Goal: Ask a question

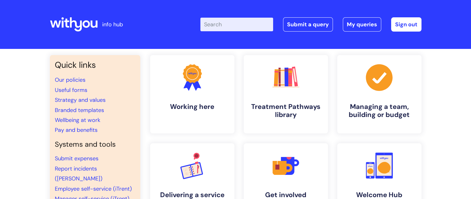
click at [253, 21] on input "Enter your search term here..." at bounding box center [237, 25] width 73 height 14
type input "[PERSON_NAME]"
click button "Search" at bounding box center [0, 0] width 0 height 0
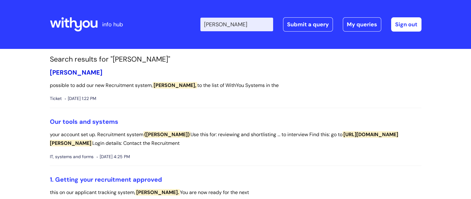
click at [58, 73] on span "[PERSON_NAME]" at bounding box center [76, 73] width 53 height 8
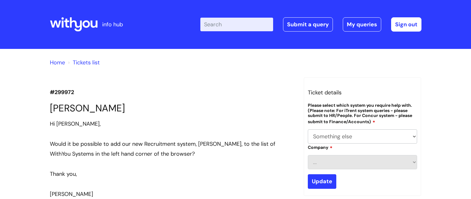
select select "Something else"
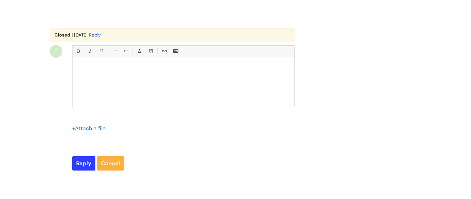
click at [57, 42] on div "Closed | 5 months ago Reply" at bounding box center [172, 35] width 245 height 14
